Goal: Transaction & Acquisition: Purchase product/service

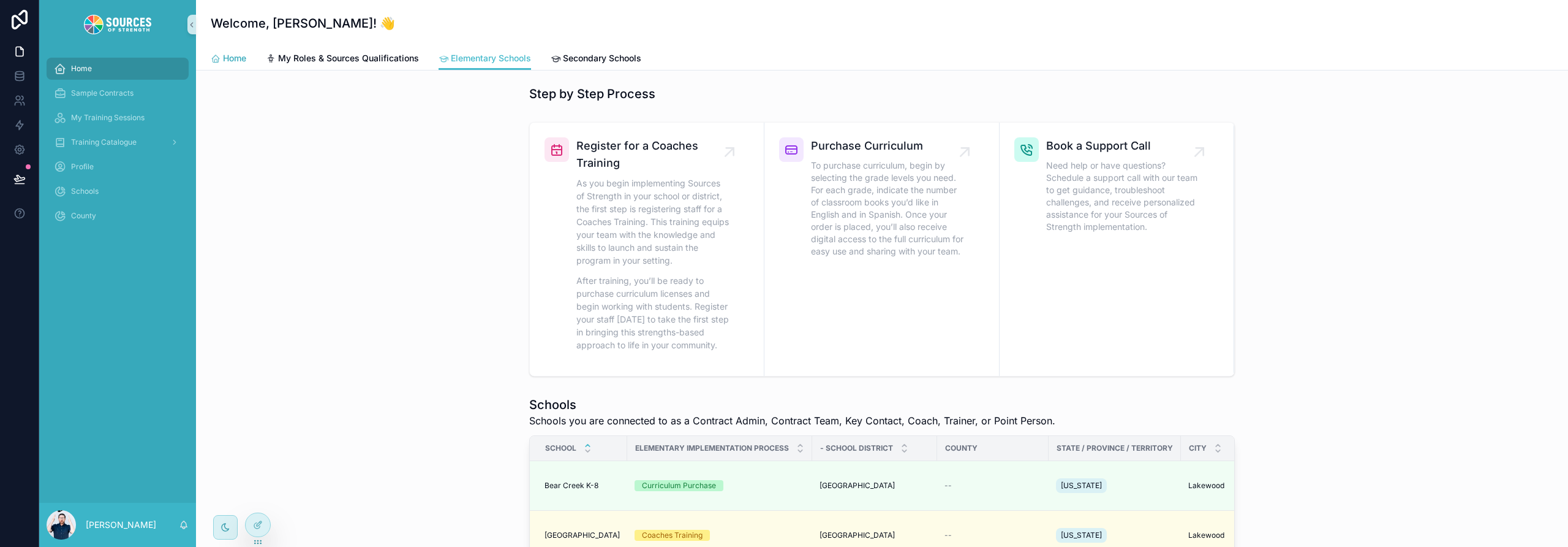
click at [224, 58] on span "Home" at bounding box center [234, 59] width 23 height 13
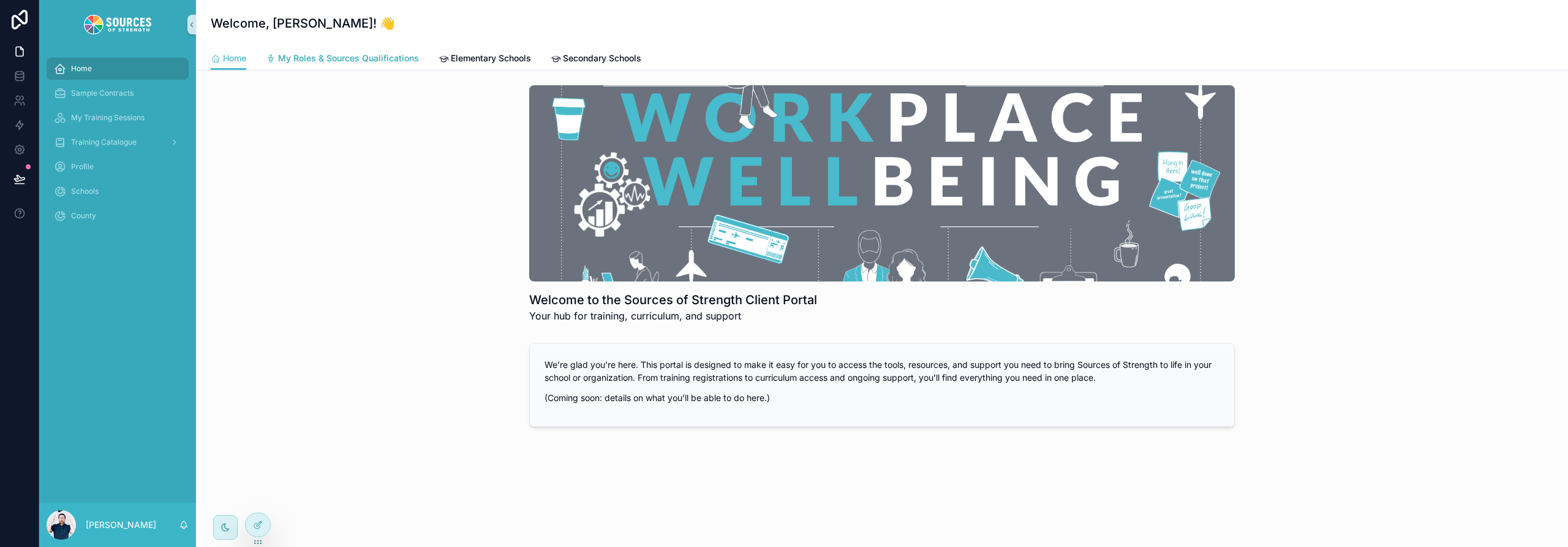
click at [330, 58] on span "My Roles & Sources Qualifications" at bounding box center [349, 59] width 141 height 13
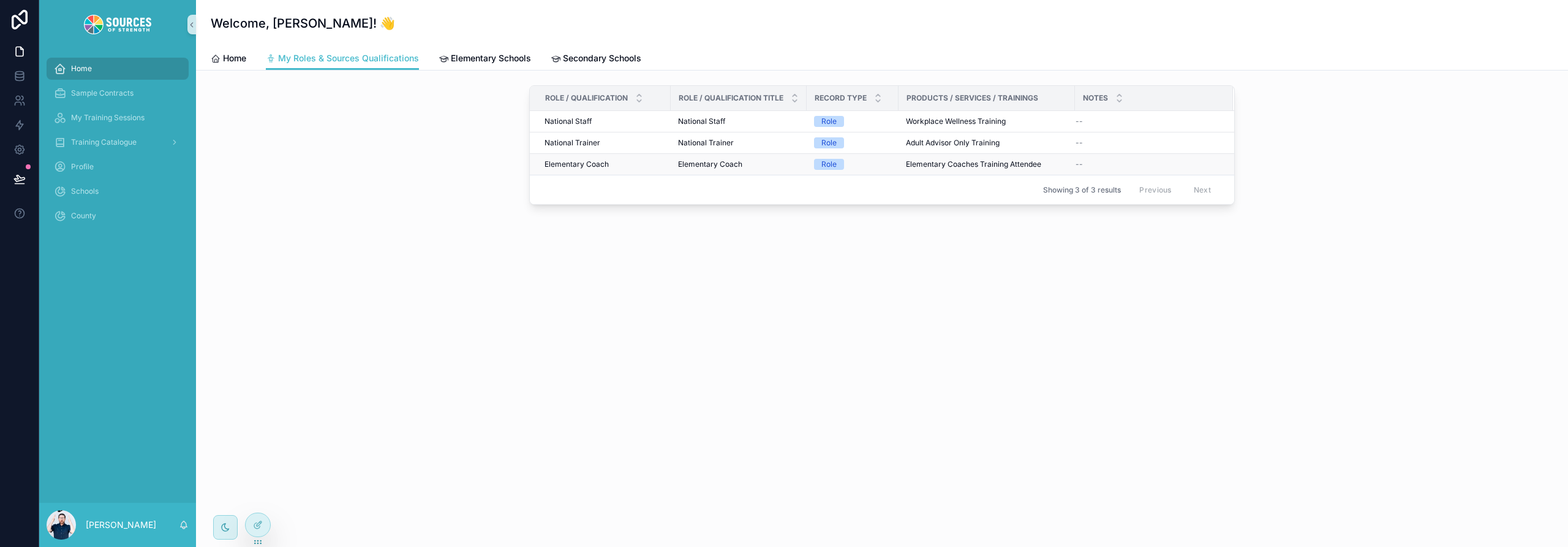
click at [595, 166] on span "Elementary Coach" at bounding box center [577, 164] width 64 height 10
click at [471, 61] on span "Elementary Schools" at bounding box center [491, 59] width 80 height 13
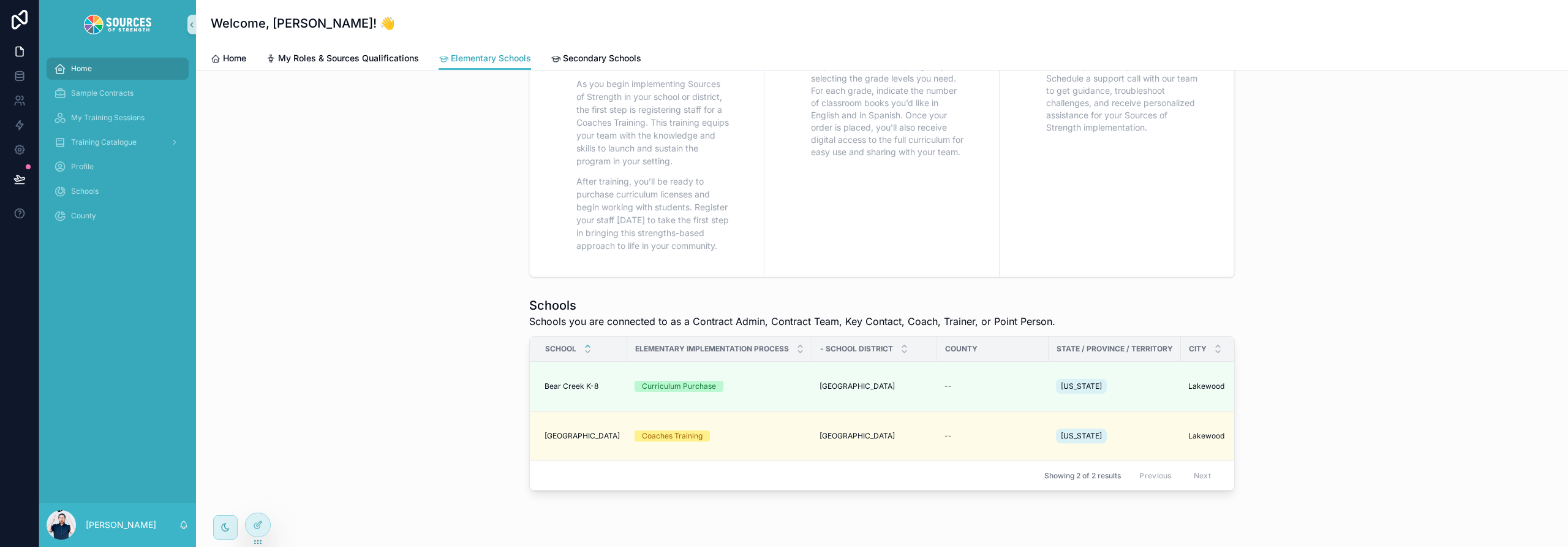
scroll to position [155, 0]
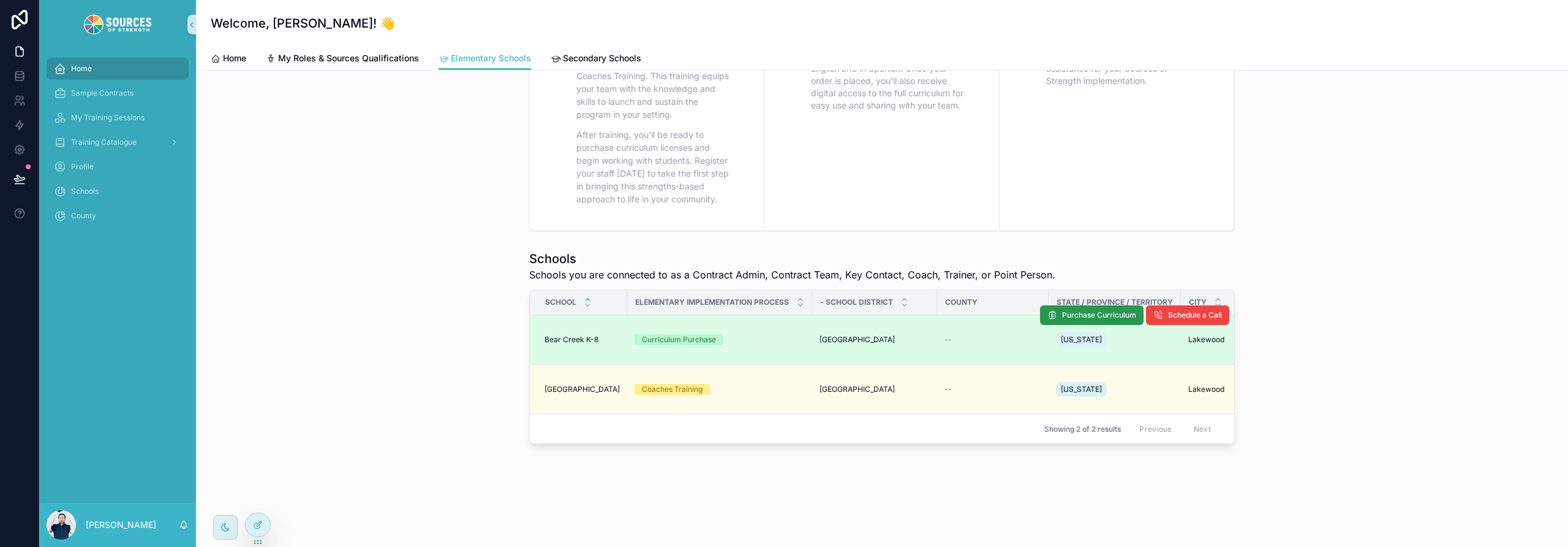
click at [1081, 310] on span "Purchase Curriculum" at bounding box center [1099, 315] width 74 height 10
